Goal: Task Accomplishment & Management: Manage account settings

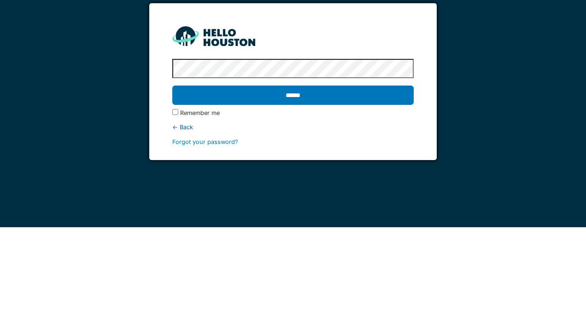
click at [305, 182] on input "******" at bounding box center [292, 178] width 241 height 19
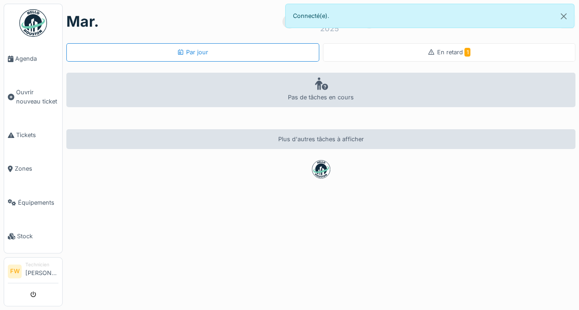
click at [448, 53] on span "En retard 1" at bounding box center [454, 52] width 34 height 7
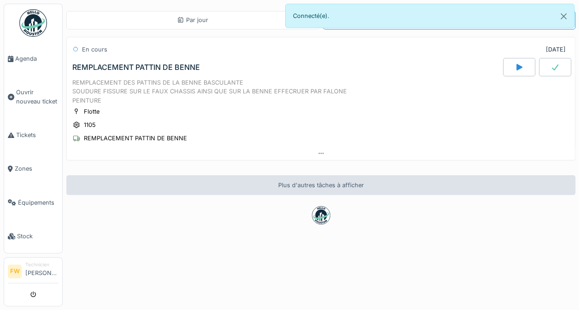
click at [514, 64] on icon at bounding box center [518, 67] width 9 height 7
